Goal: Navigation & Orientation: Find specific page/section

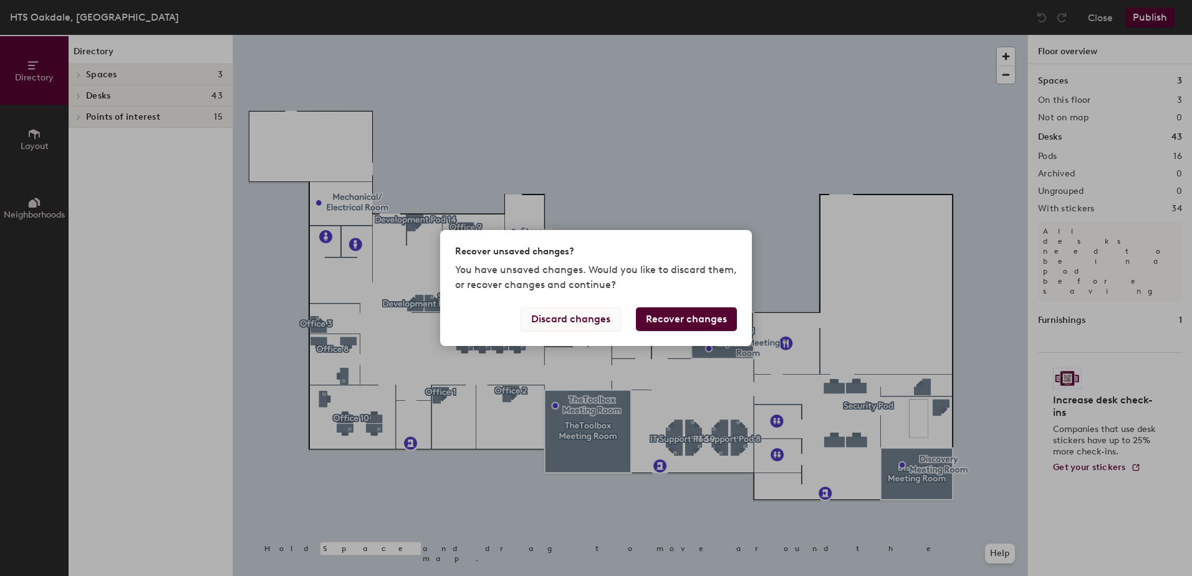
click at [551, 320] on button "Discard changes" at bounding box center [571, 319] width 100 height 24
